Goal: Information Seeking & Learning: Understand process/instructions

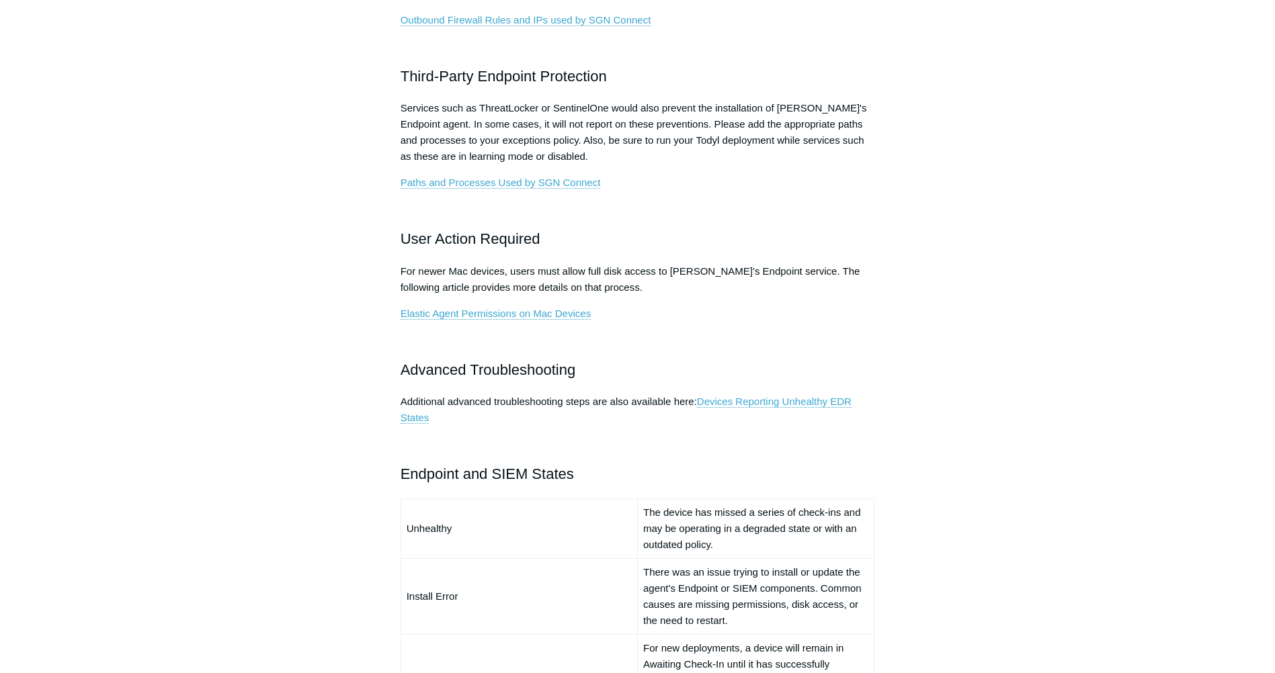
scroll to position [739, 0]
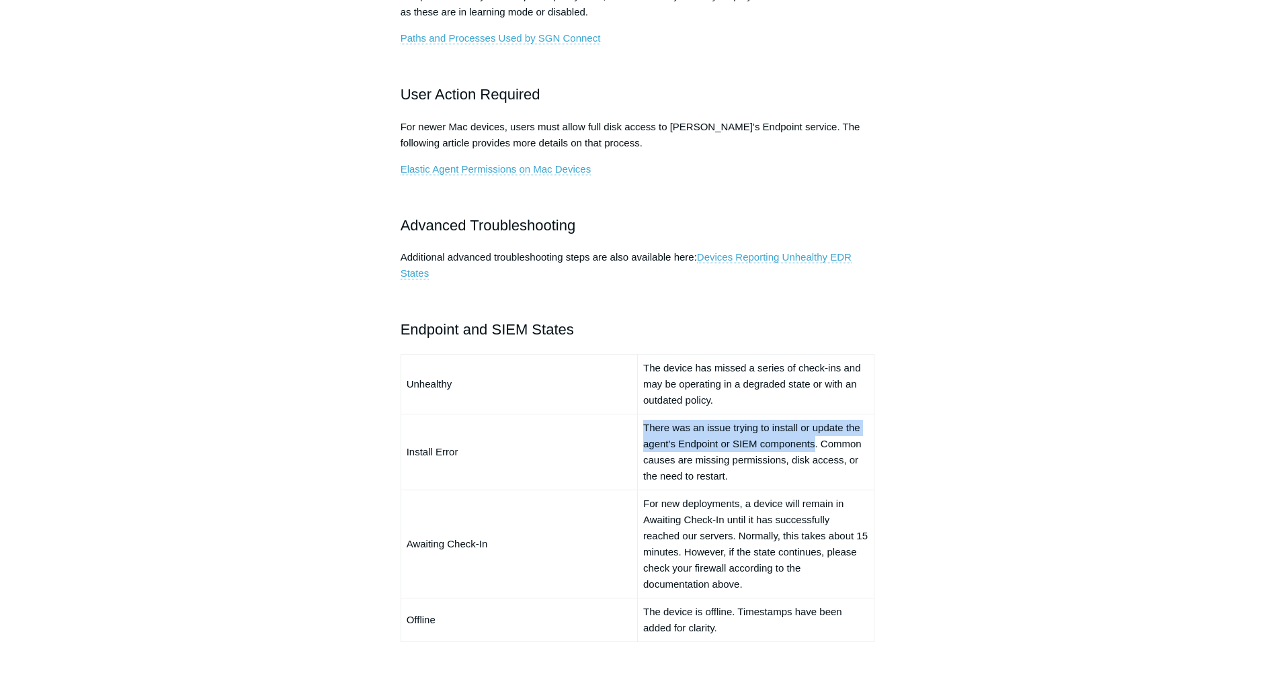
drag, startPoint x: 640, startPoint y: 427, endPoint x: 814, endPoint y: 449, distance: 175.5
click at [814, 449] on td "There was an issue trying to install or update the agent's Endpoint or SIEM com…" at bounding box center [755, 452] width 237 height 76
drag, startPoint x: 672, startPoint y: 464, endPoint x: 767, endPoint y: 458, distance: 95.6
click at [767, 458] on td "There was an issue trying to install or update the agent's Endpoint or SIEM com…" at bounding box center [755, 452] width 237 height 76
drag, startPoint x: 767, startPoint y: 458, endPoint x: 796, endPoint y: 457, distance: 28.9
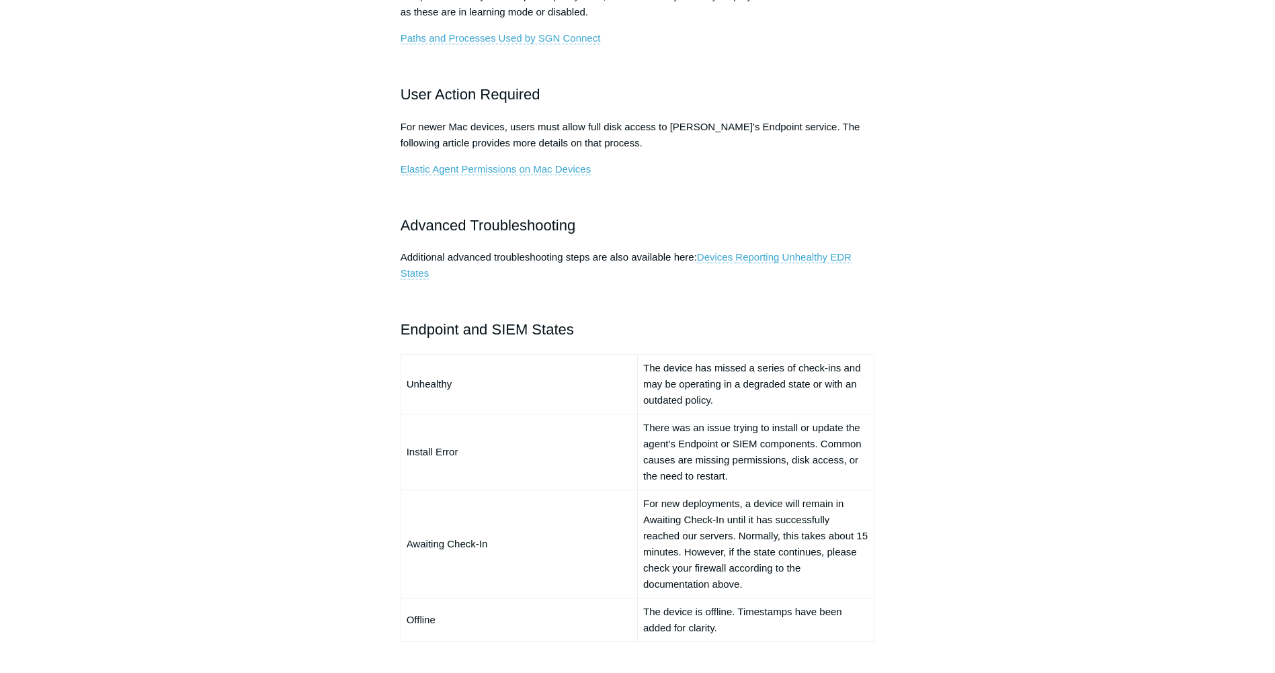
click at [796, 457] on td "There was an issue trying to install or update the agent's Endpoint or SIEM com…" at bounding box center [755, 452] width 237 height 76
click at [777, 457] on td "There was an issue trying to install or update the agent's Endpoint or SIEM com…" at bounding box center [755, 452] width 237 height 76
drag, startPoint x: 777, startPoint y: 457, endPoint x: 821, endPoint y: 463, distance: 44.8
click at [821, 463] on td "There was an issue trying to install or update the agent's Endpoint or SIEM com…" at bounding box center [755, 452] width 237 height 76
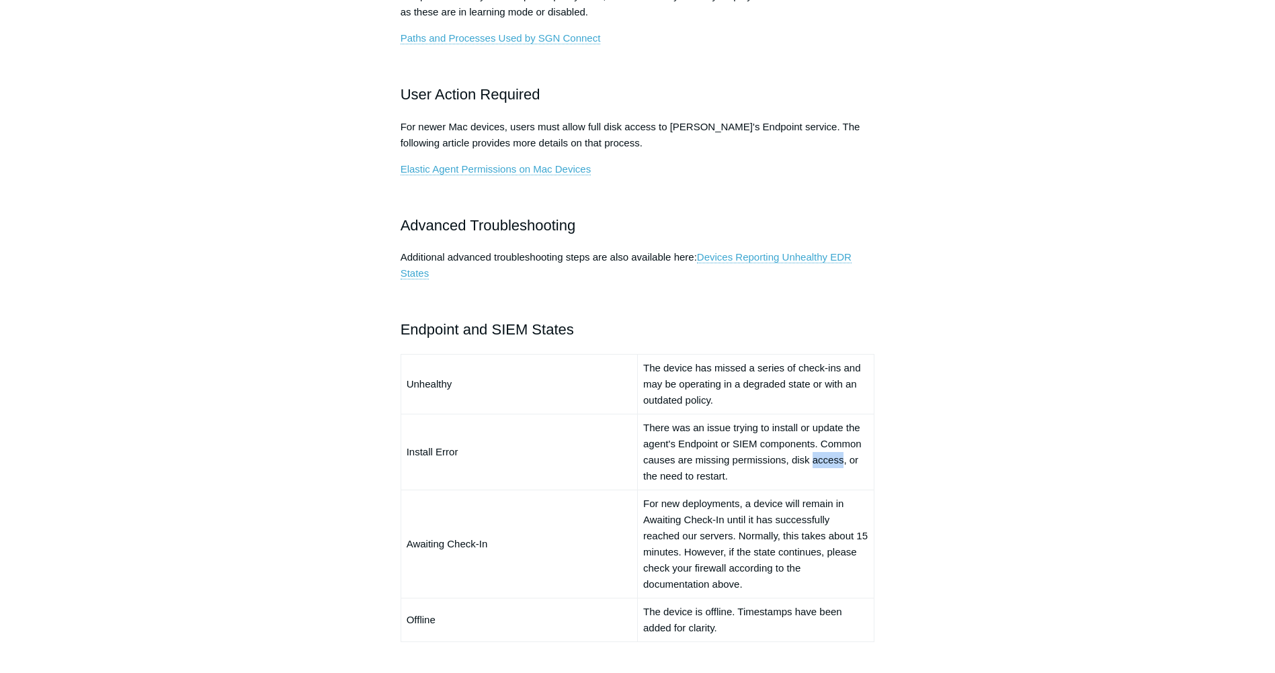
click at [821, 463] on td "There was an issue trying to install or update the agent's Endpoint or SIEM com…" at bounding box center [755, 452] width 237 height 76
drag, startPoint x: 821, startPoint y: 463, endPoint x: 725, endPoint y: 478, distance: 97.3
click at [725, 478] on td "There was an issue trying to install or update the agent's Endpoint or SIEM com…" at bounding box center [755, 452] width 237 height 76
click at [1036, 512] on main "Todyl Support Center EDR & NGAV FAQ Articles in this section Devices Reporting …" at bounding box center [637, 232] width 1275 height 1848
